Goal: Task Accomplishment & Management: Complete application form

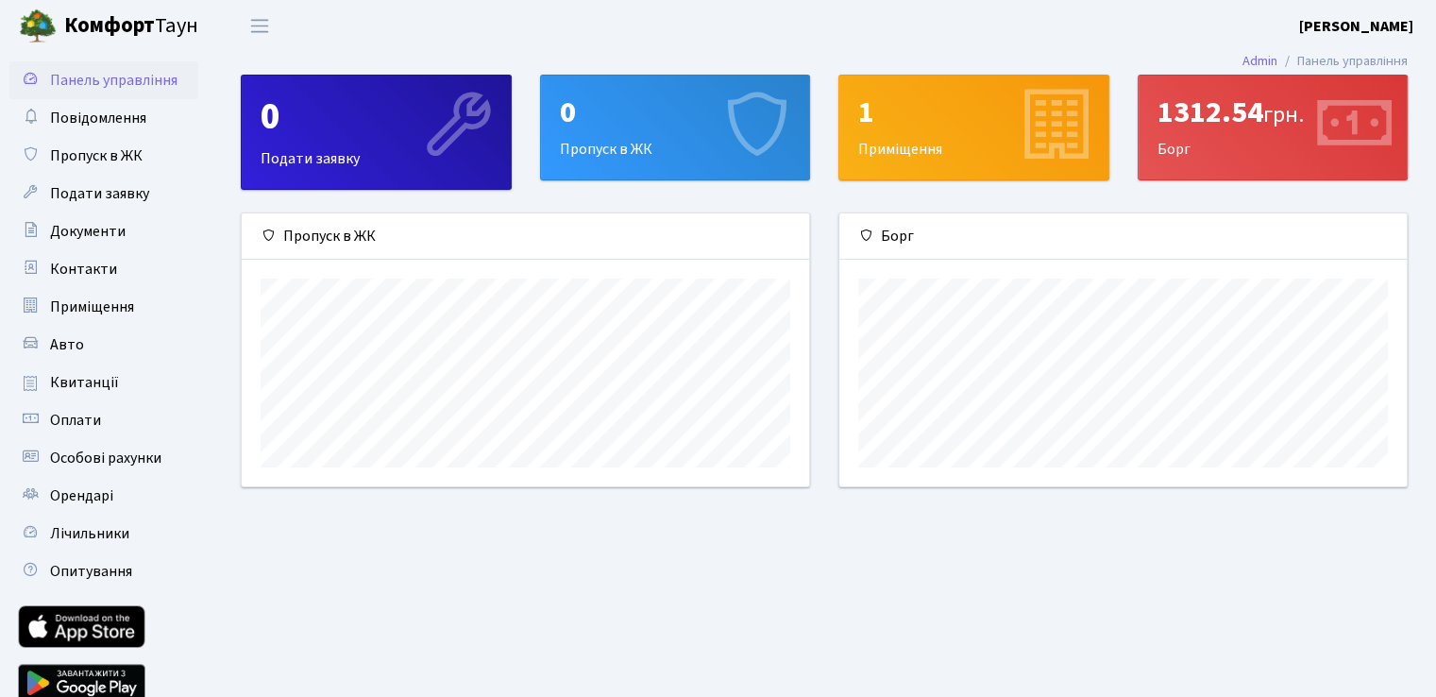
scroll to position [272, 567]
click at [93, 155] on span "Пропуск в ЖК" at bounding box center [96, 155] width 93 height 21
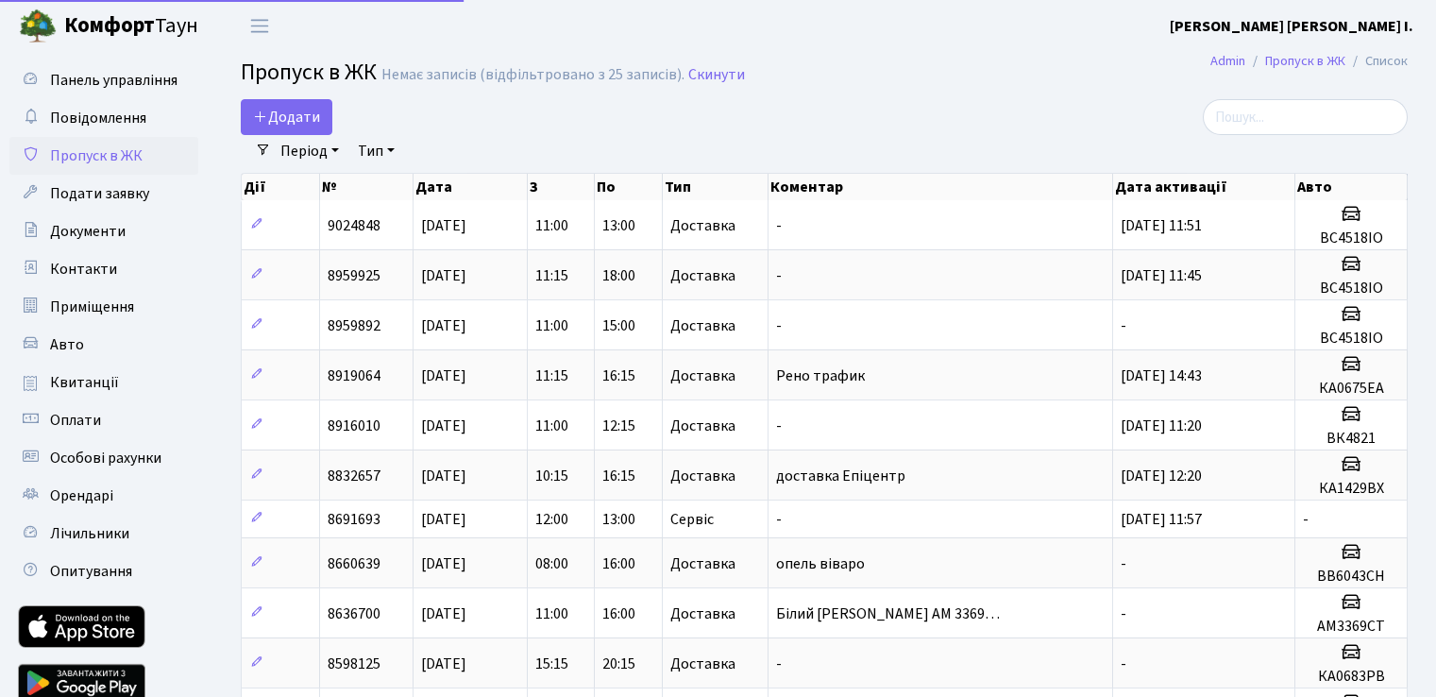
select select "25"
click at [284, 125] on span "Додати" at bounding box center [286, 117] width 67 height 21
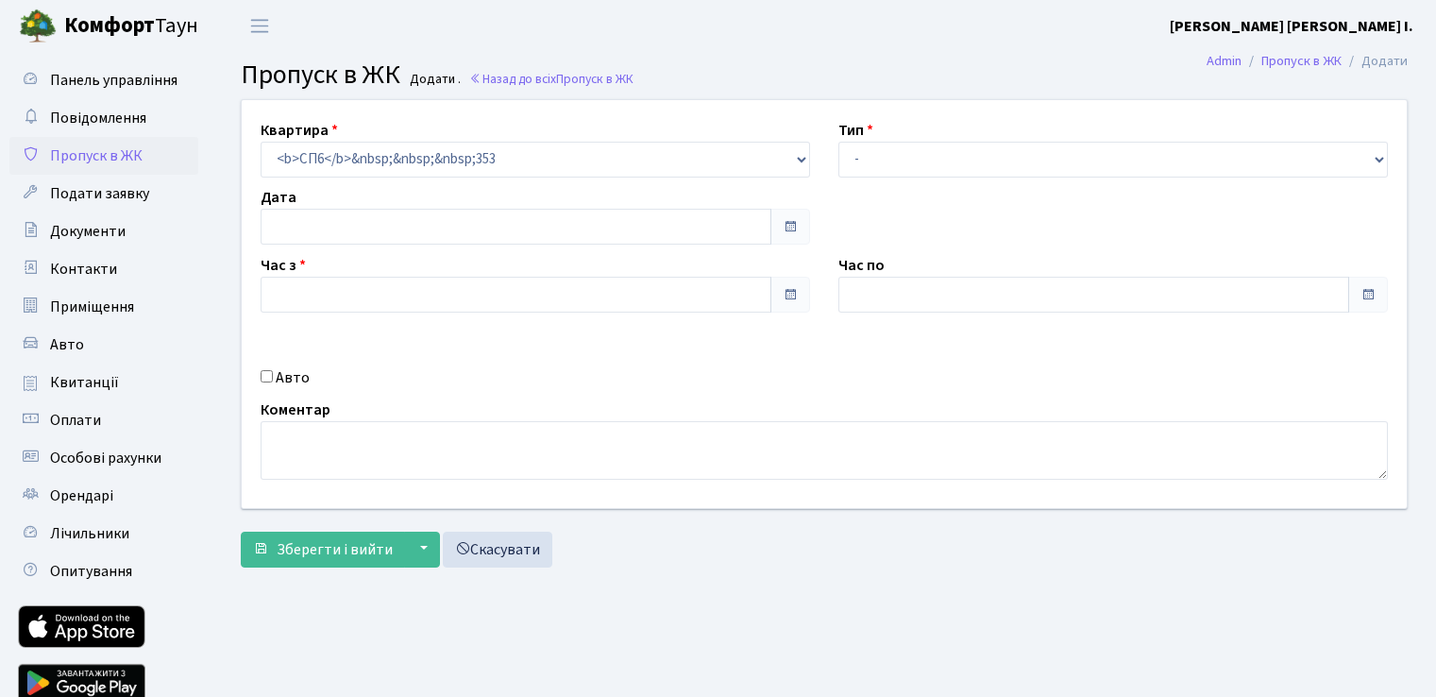
type input "08.10.2025"
type input "11:00"
type input "12:00"
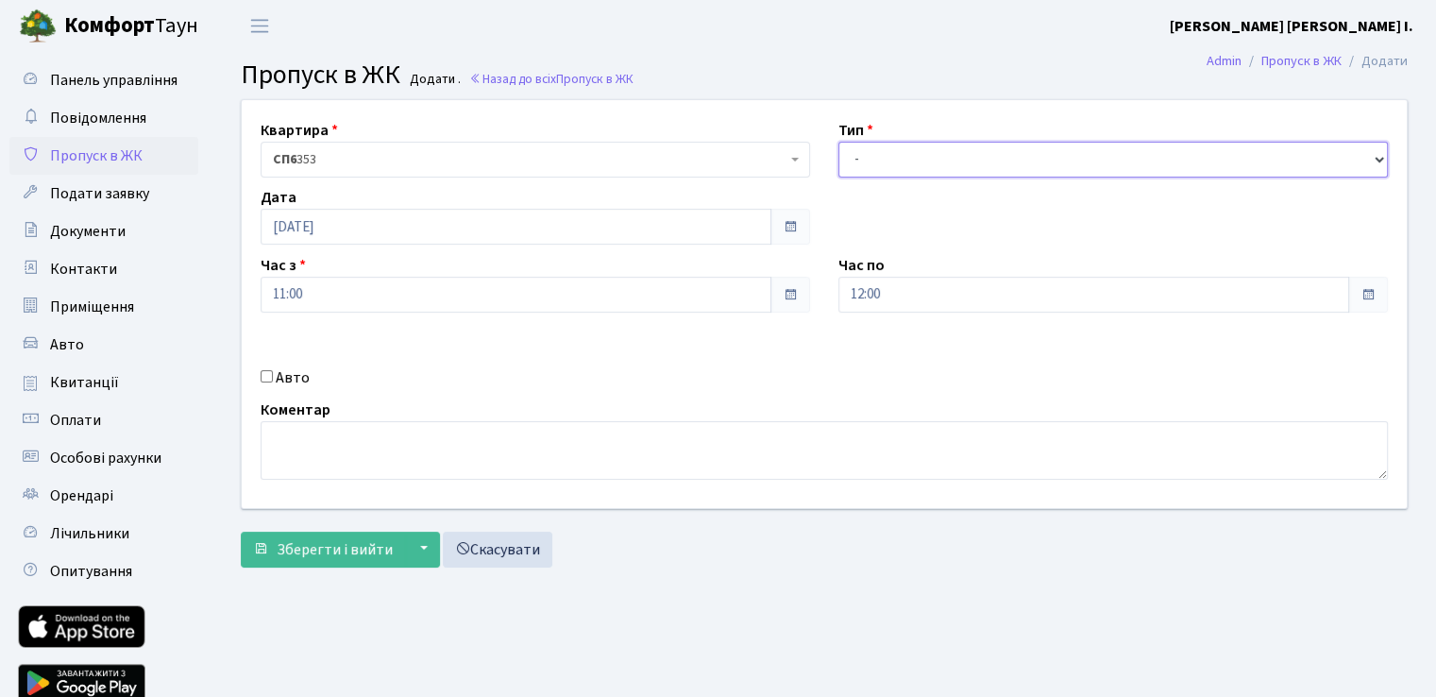
click at [944, 167] on select "- Доставка Таксі Гості Сервіс" at bounding box center [1114, 160] width 550 height 36
select select "1"
click at [839, 142] on select "- Доставка Таксі Гості Сервіс" at bounding box center [1114, 160] width 550 height 36
click at [271, 382] on input "Авто" at bounding box center [267, 376] width 12 height 12
checkbox input "true"
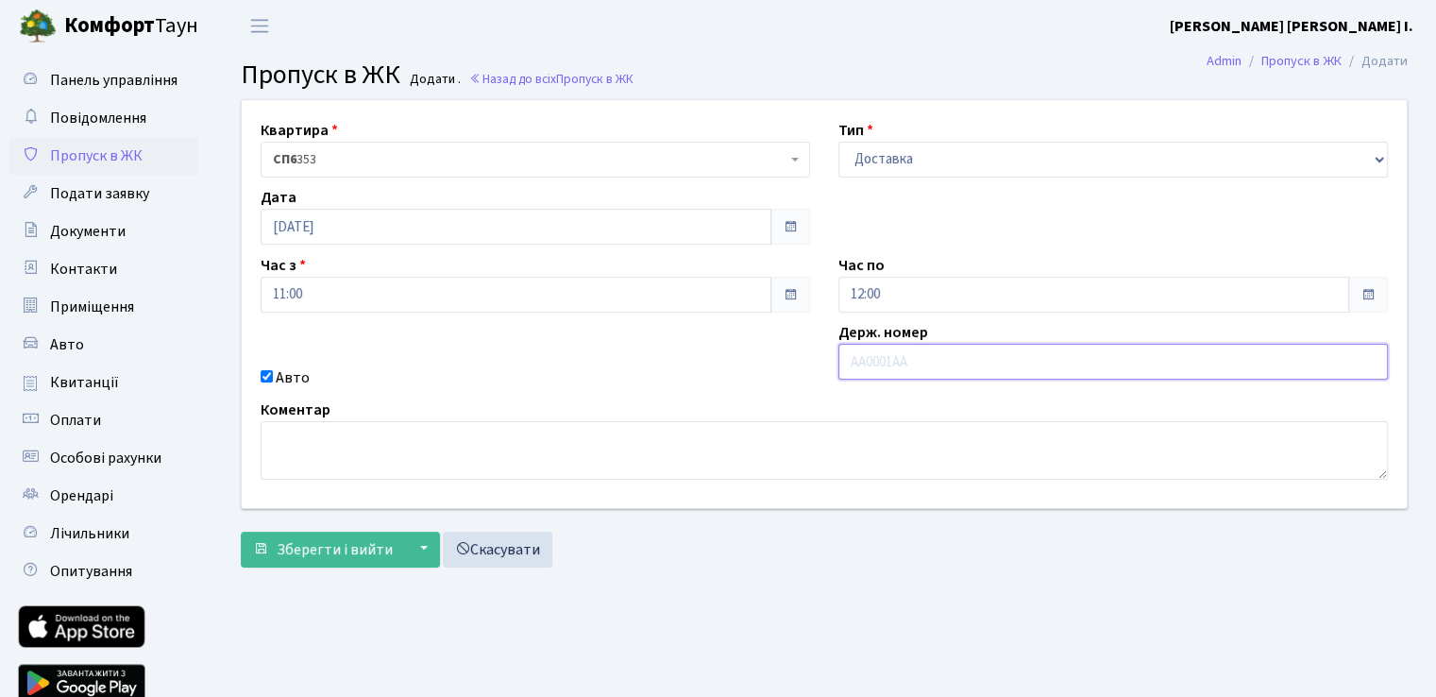
click at [921, 357] on input "text" at bounding box center [1114, 362] width 550 height 36
type input "F"
type input "АА7423УВ"
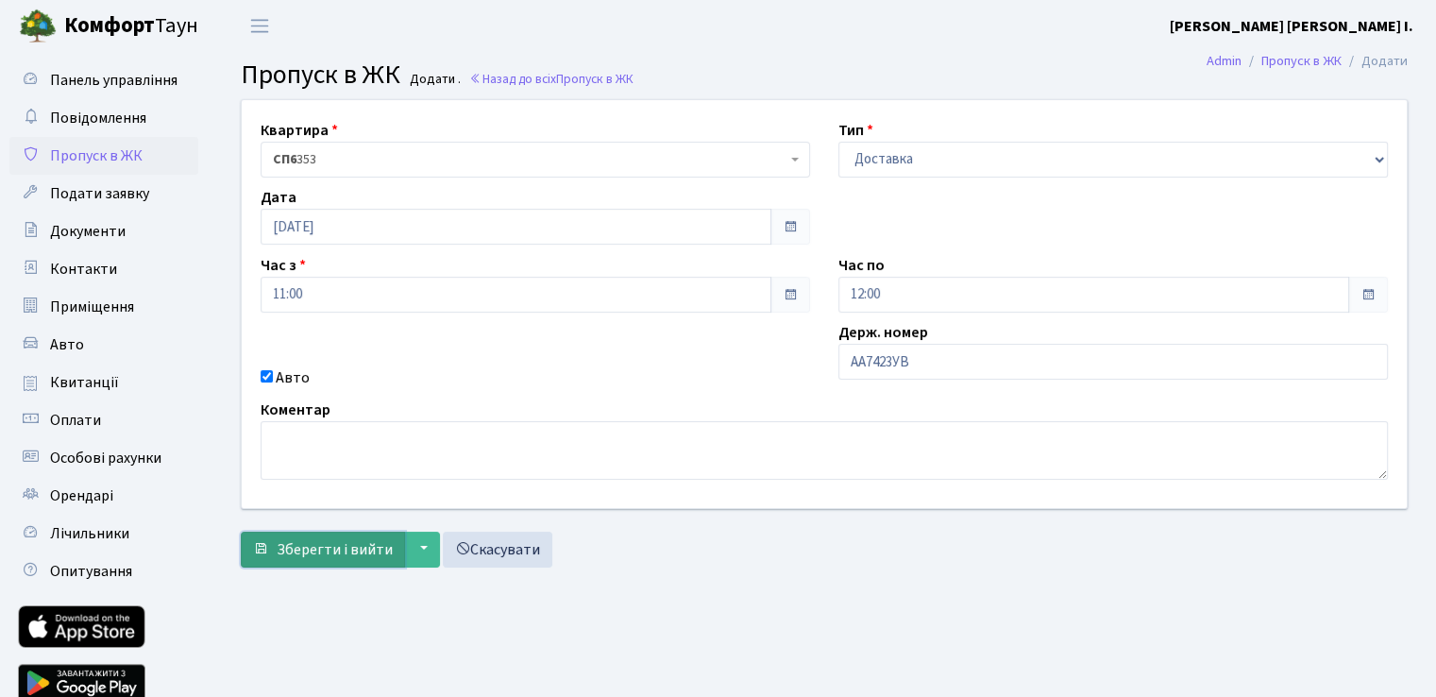
click at [359, 545] on span "Зберегти і вийти" at bounding box center [335, 549] width 116 height 21
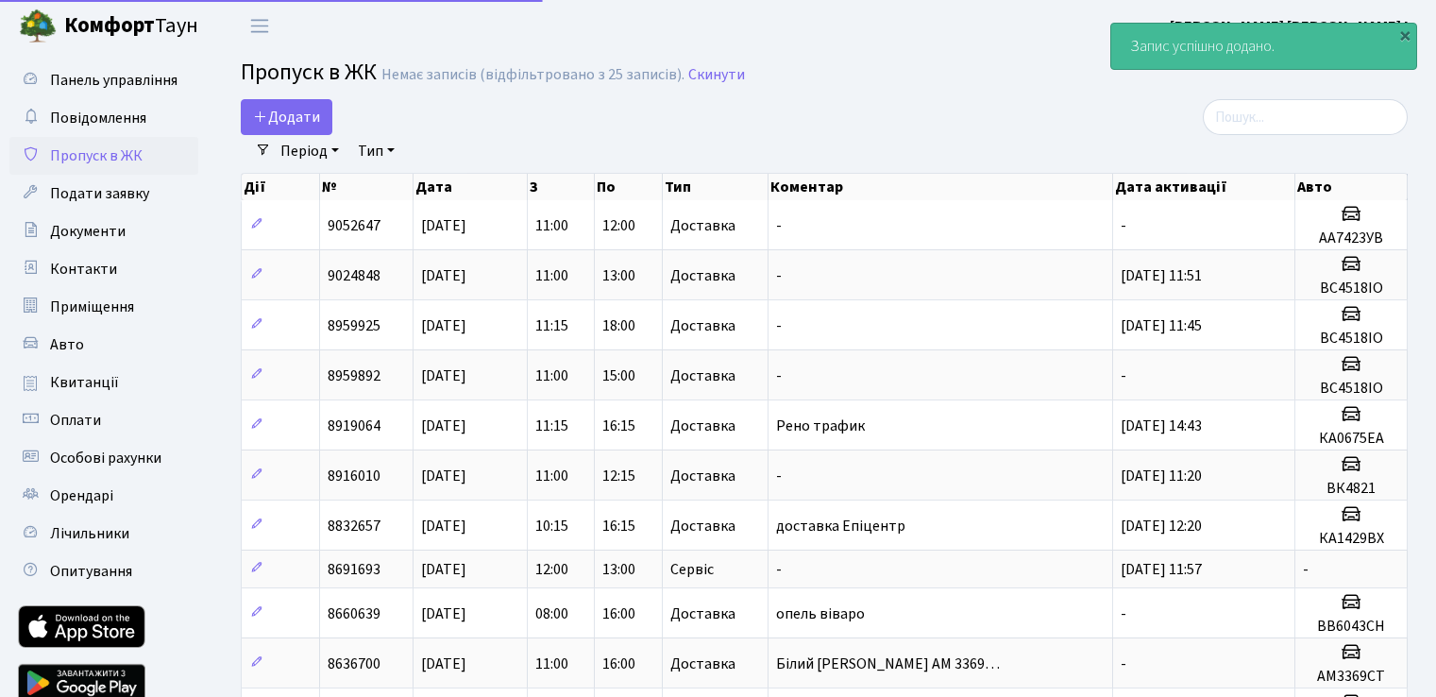
select select "25"
